Goal: Task Accomplishment & Management: Complete application form

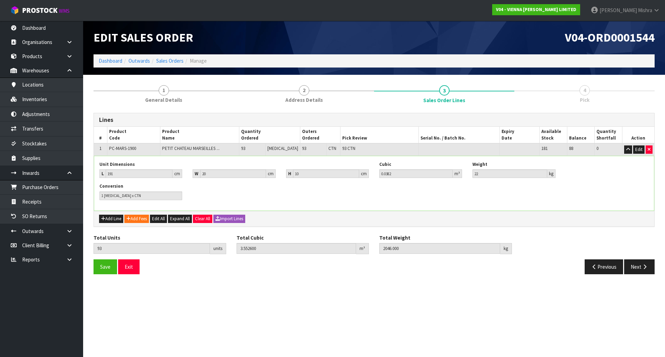
click at [109, 64] on li "Dashboard" at bounding box center [111, 60] width 24 height 7
click at [111, 60] on link "Dashboard" at bounding box center [111, 61] width 24 height 7
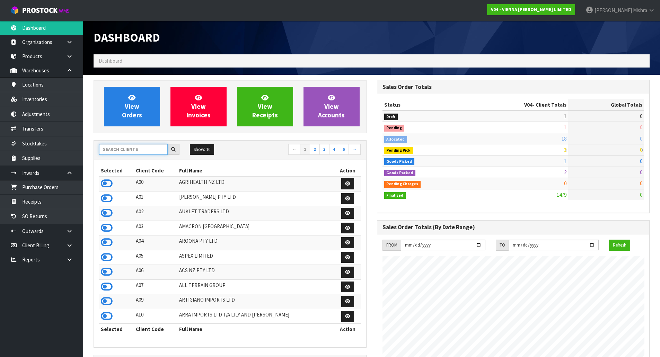
scroll to position [547, 283]
click at [139, 147] on input "text" at bounding box center [133, 149] width 69 height 11
type input "A13"
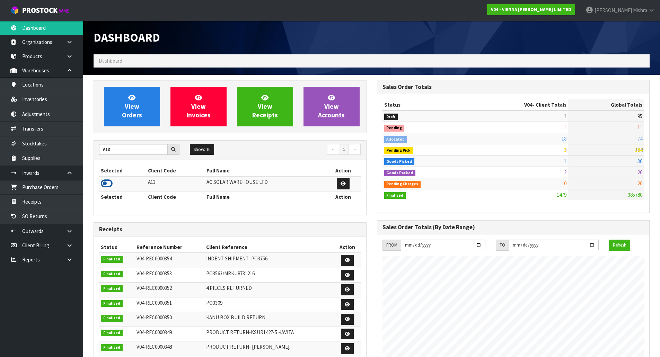
click at [104, 186] on icon at bounding box center [107, 183] width 12 height 10
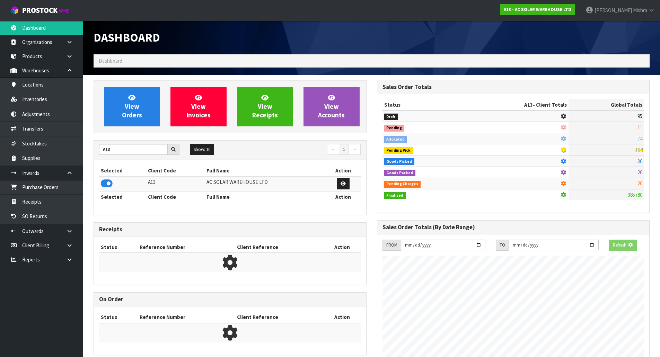
scroll to position [432, 283]
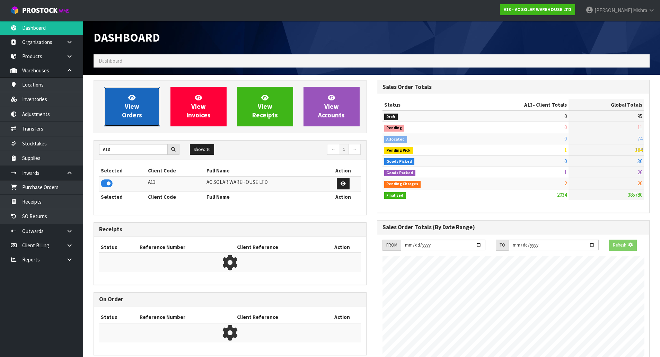
click at [131, 107] on span "View Orders" at bounding box center [132, 107] width 20 height 26
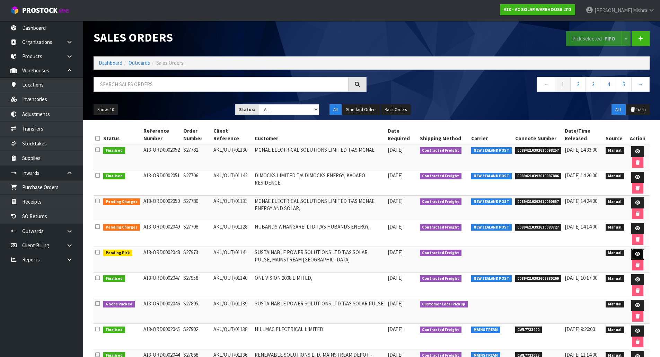
click at [642, 253] on link at bounding box center [637, 254] width 13 height 11
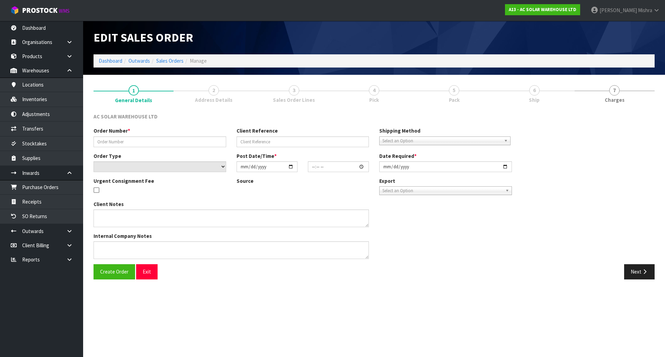
type input "S27973"
type input "AKL/OUT/01141"
select select "number:0"
type input "[DATE]"
type input "12:53:00.000"
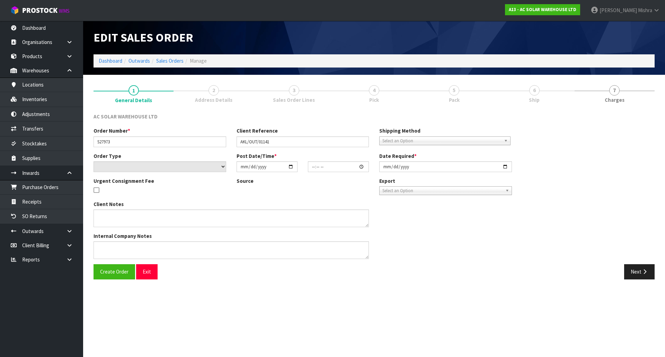
type input "[DATE]"
type textarea "SEND WITH MAINSTREAM"
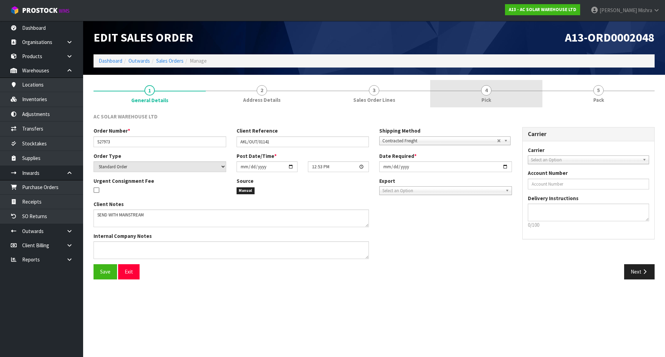
click at [515, 81] on link "4 Pick" at bounding box center [486, 93] width 112 height 27
